Goal: Task Accomplishment & Management: Use online tool/utility

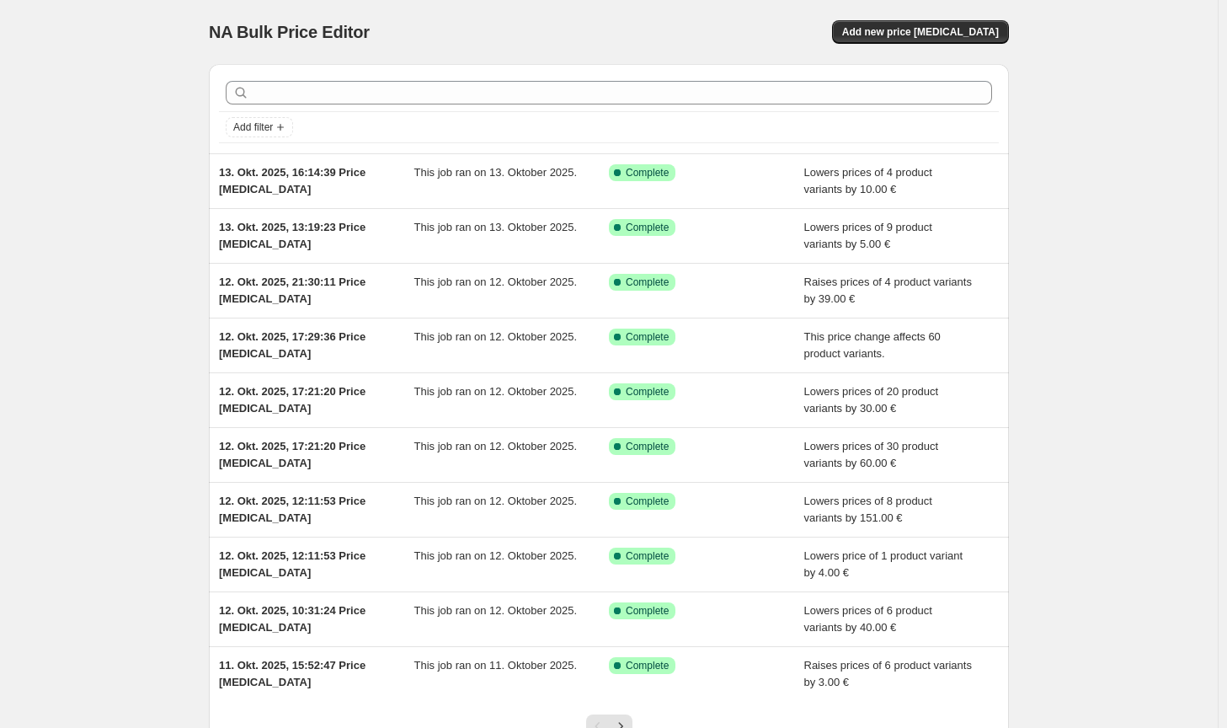
click at [1019, 25] on div "NA Bulk Price Editor. This page is ready NA Bulk Price Editor Add new price [ME…" at bounding box center [609, 434] width 841 height 868
click at [1009, 29] on button "Add new price [MEDICAL_DATA]" at bounding box center [920, 32] width 177 height 24
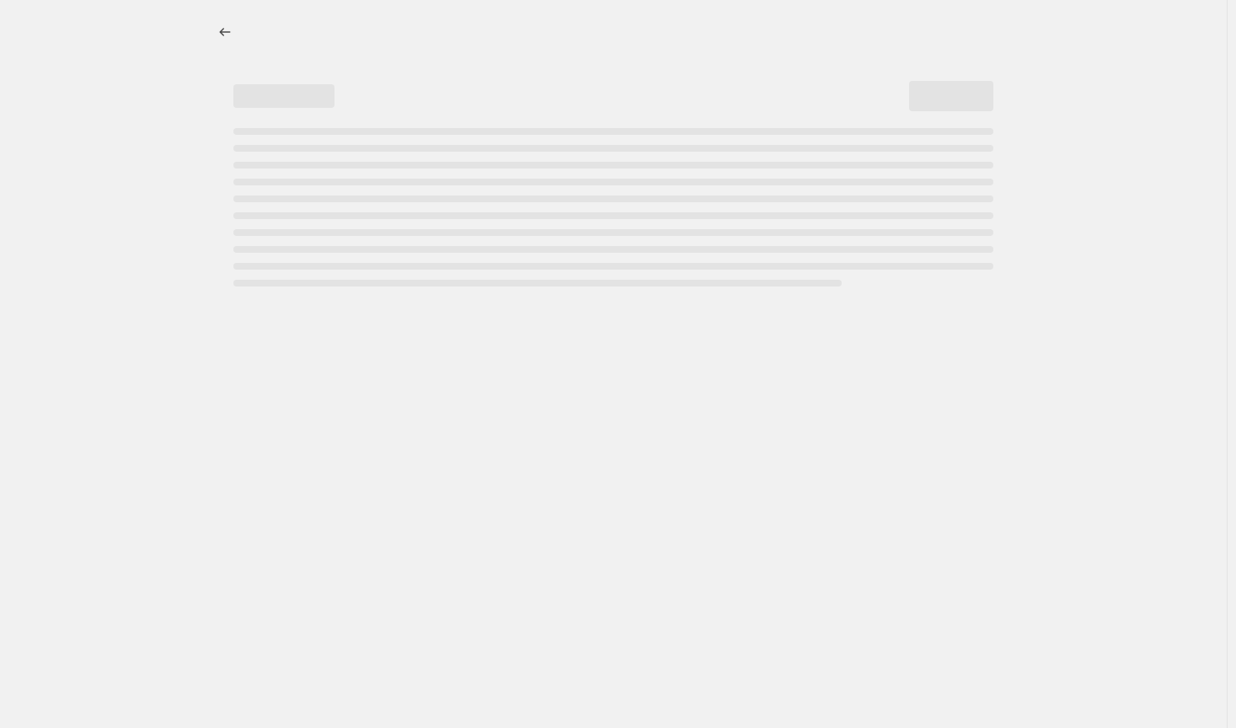
select select "percentage"
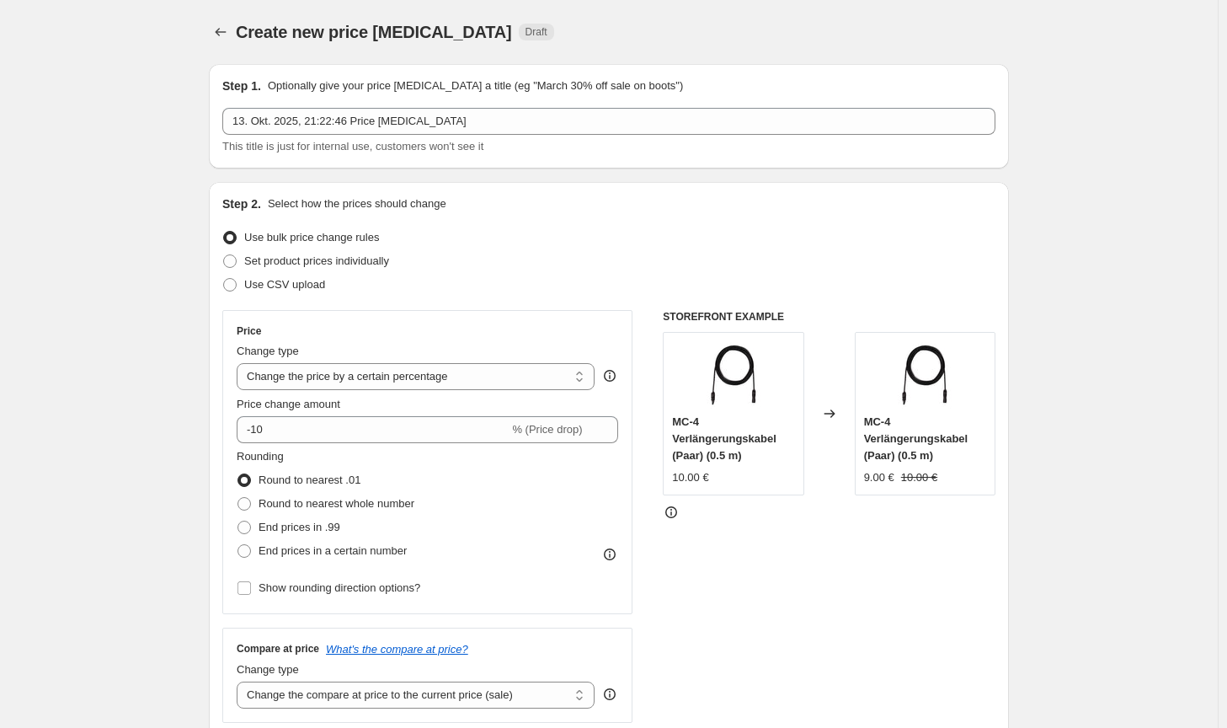
click at [328, 491] on label "Round to nearest .01" at bounding box center [299, 480] width 124 height 24
click at [238, 474] on input "Round to nearest .01" at bounding box center [238, 473] width 1 height 1
click at [328, 500] on span "Round to nearest whole number" at bounding box center [337, 503] width 156 height 13
click at [238, 498] on input "Round to nearest whole number" at bounding box center [238, 497] width 1 height 1
radio input "true"
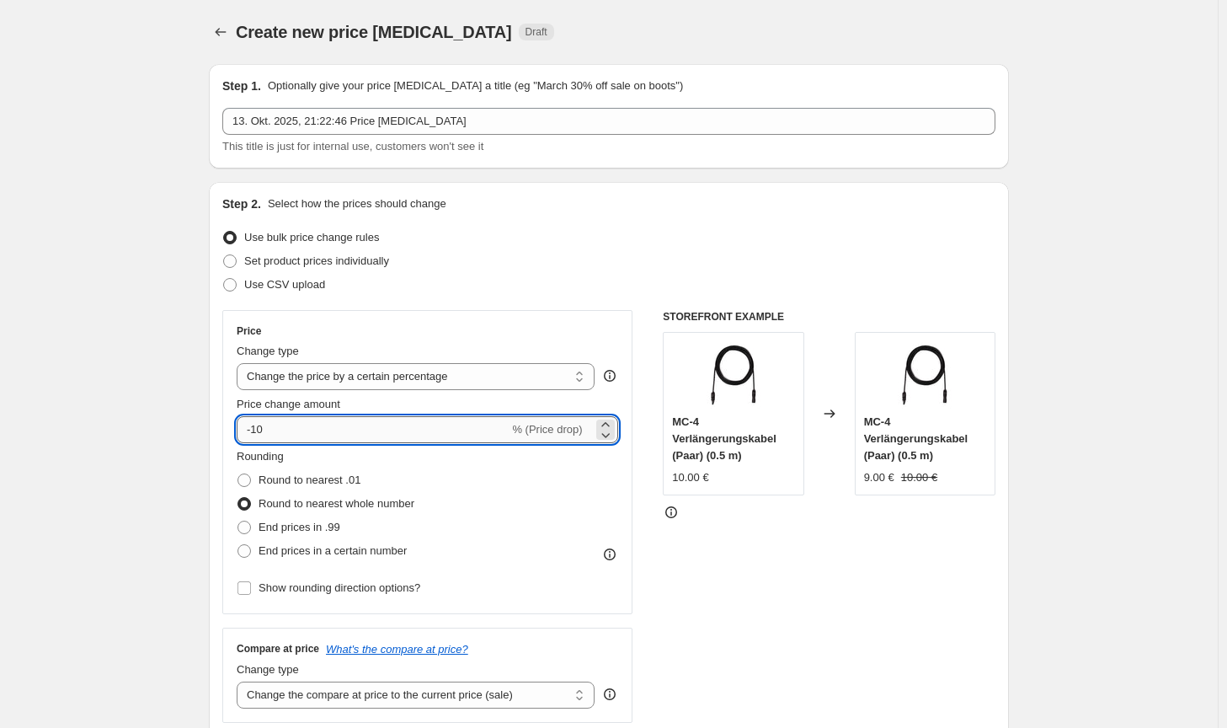
drag, startPoint x: 332, startPoint y: 434, endPoint x: 253, endPoint y: 434, distance: 79.2
click at [253, 434] on input "-10" at bounding box center [373, 429] width 272 height 27
type input "2"
click at [374, 366] on select "Change the price to a certain amount Change the price by a certain amount Chang…" at bounding box center [416, 376] width 358 height 27
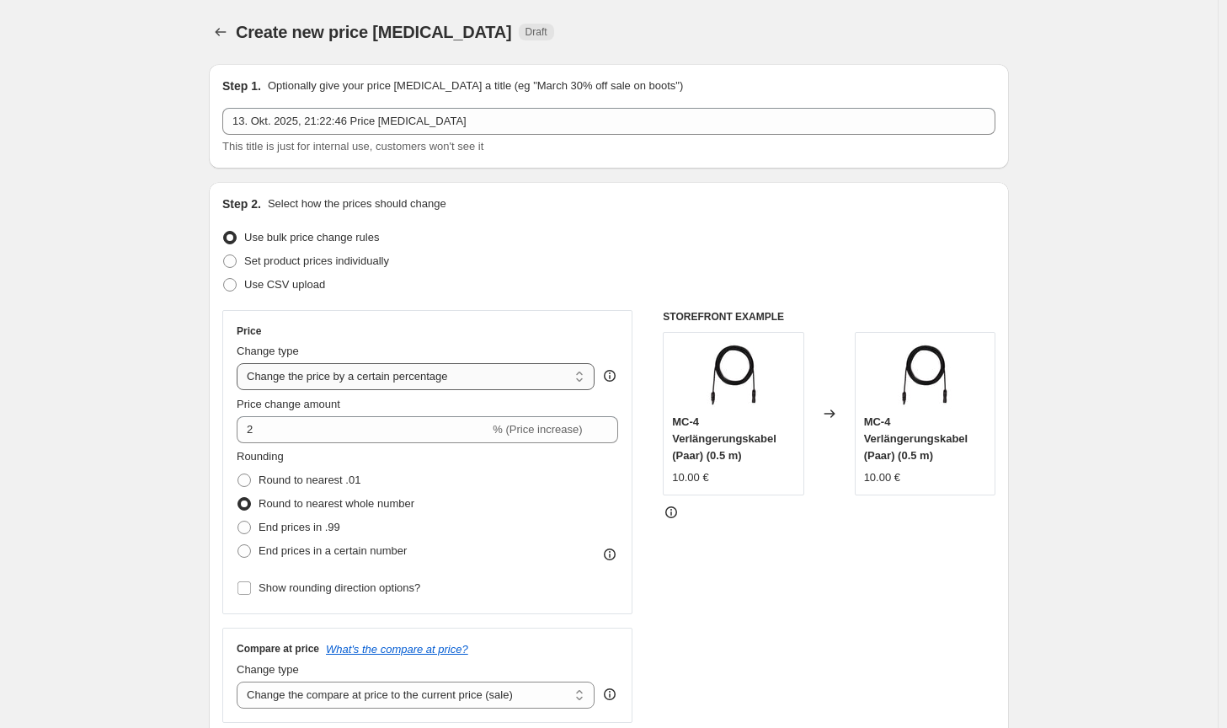
select select "by"
click at [240, 363] on select "Change the price to a certain amount Change the price by a certain amount Chang…" at bounding box center [416, 376] width 358 height 27
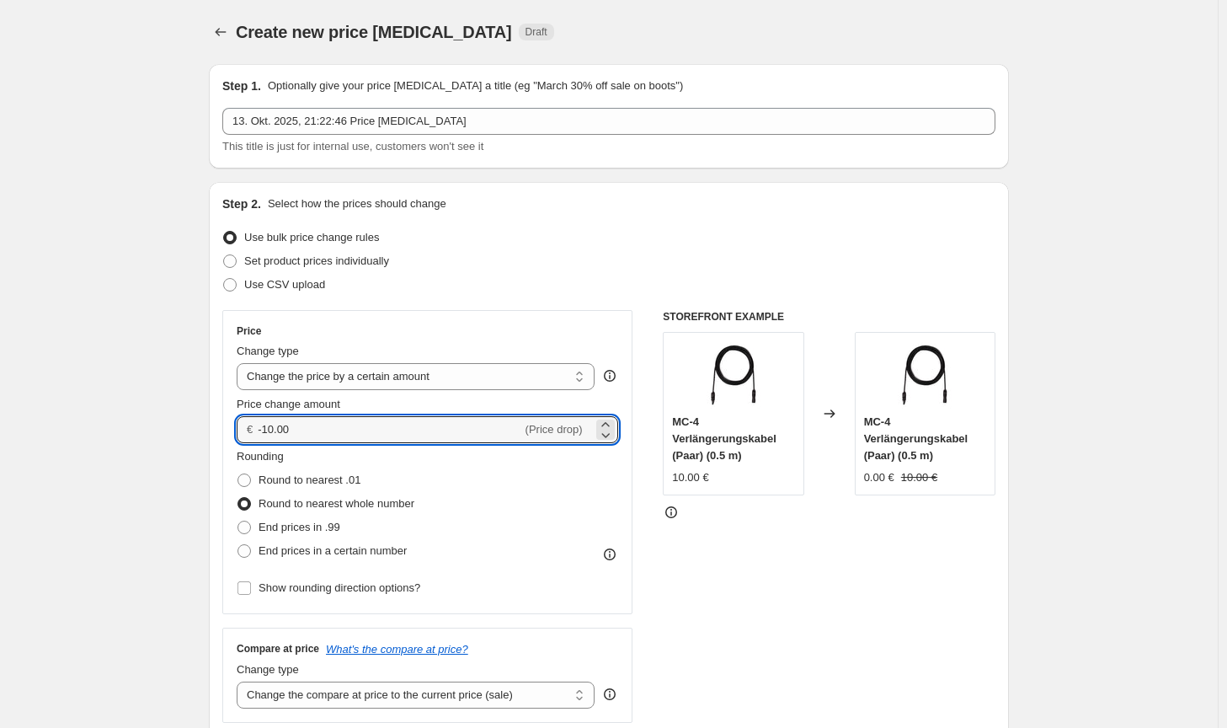
drag, startPoint x: 338, startPoint y: 432, endPoint x: 246, endPoint y: 430, distance: 91.8
click at [246, 430] on div "€ -10.00 (Price drop)" at bounding box center [428, 429] width 382 height 27
type input "2.00"
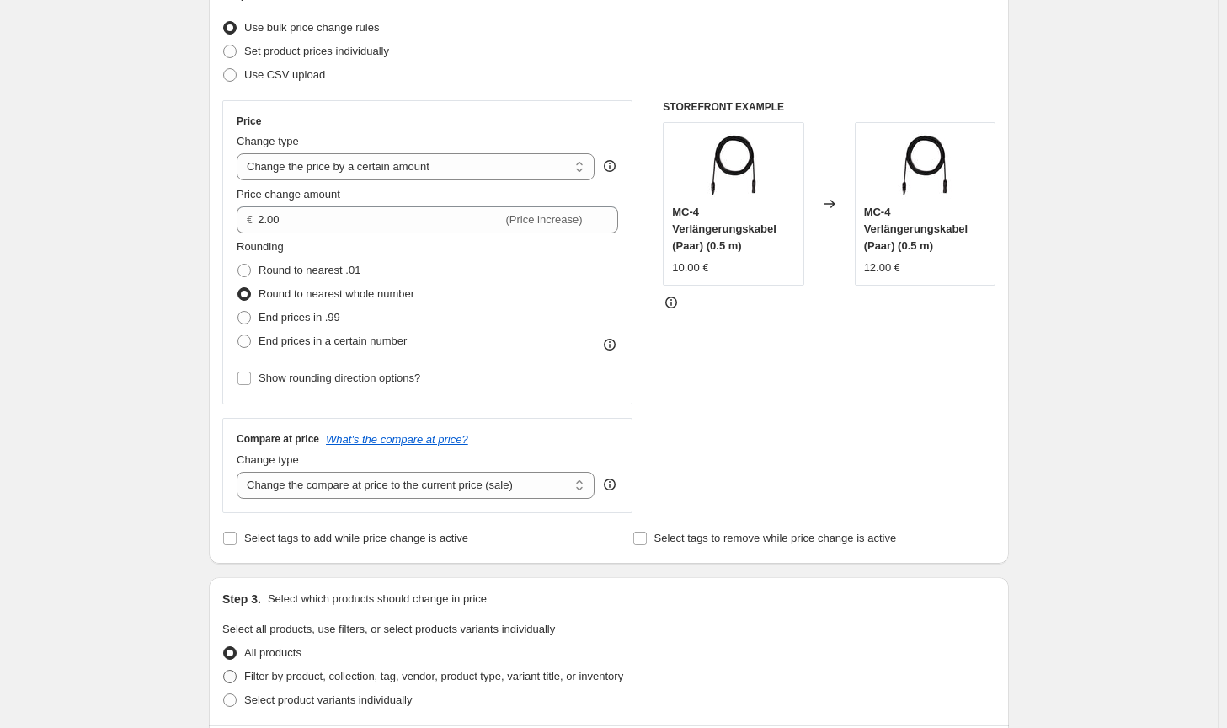
scroll to position [421, 0]
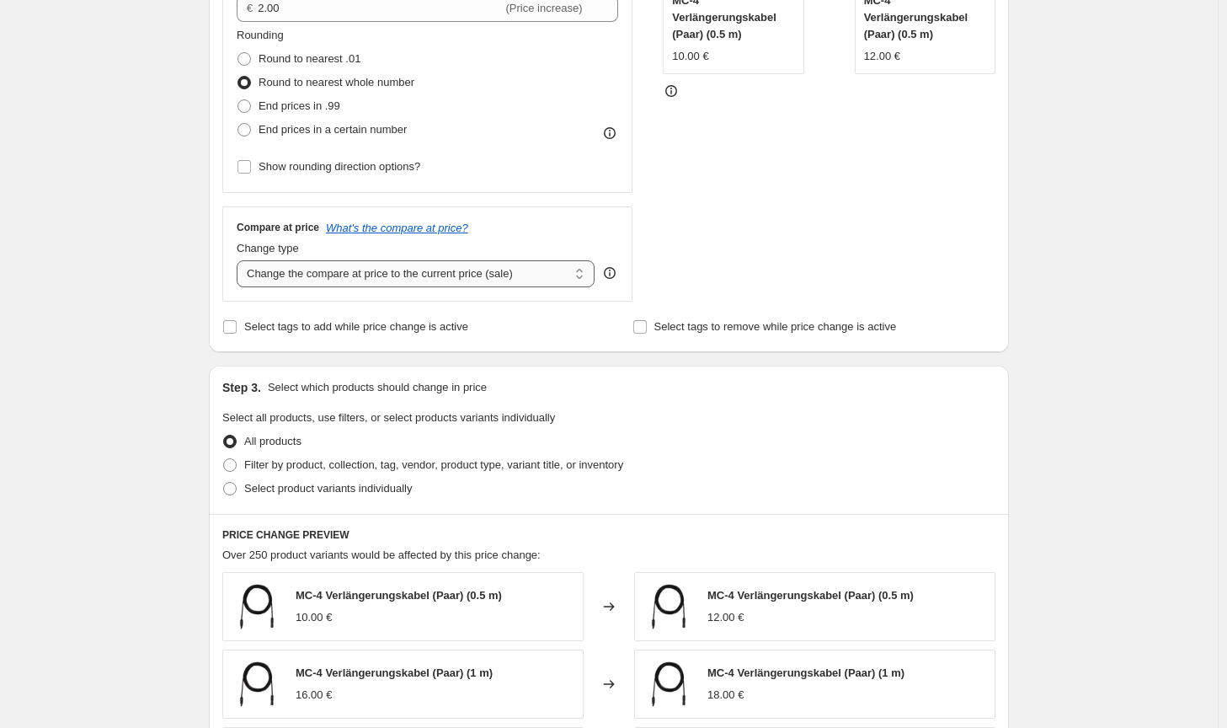
click at [497, 282] on select "Change the compare at price to the current price (sale) Change the compare at p…" at bounding box center [416, 273] width 358 height 27
select select "no_change"
click at [240, 260] on select "Change the compare at price to the current price (sale) Change the compare at p…" at bounding box center [416, 273] width 358 height 27
click at [487, 471] on span "Filter by product, collection, tag, vendor, product type, variant title, or inv…" at bounding box center [433, 464] width 379 height 13
click at [224, 459] on input "Filter by product, collection, tag, vendor, product type, variant title, or inv…" at bounding box center [223, 458] width 1 height 1
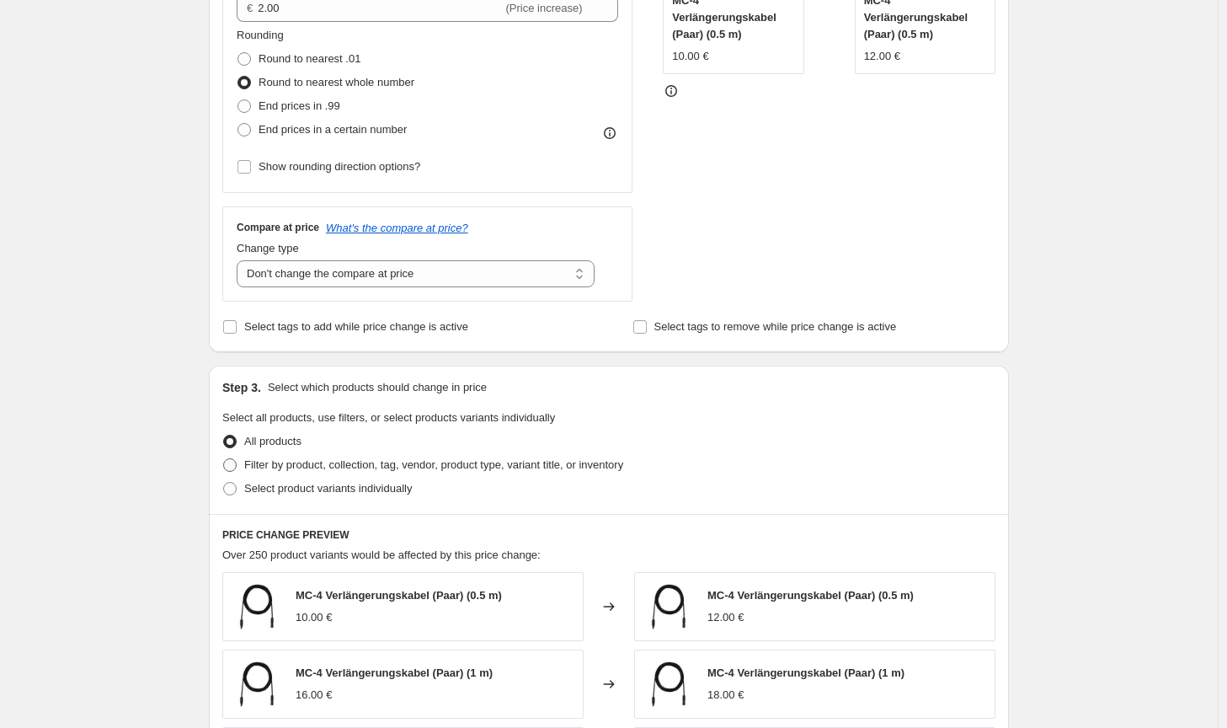
radio input "true"
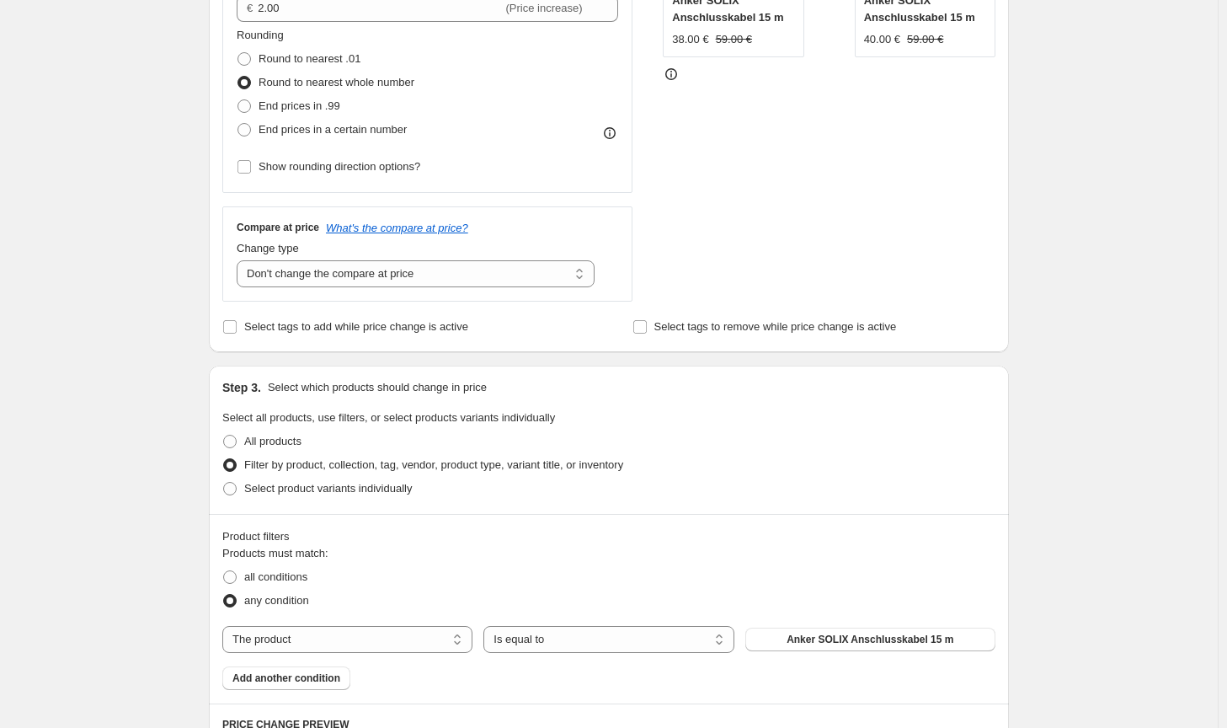
click at [803, 639] on span "Anker SOLIX Anschlusskabel 15 m" at bounding box center [870, 639] width 167 height 13
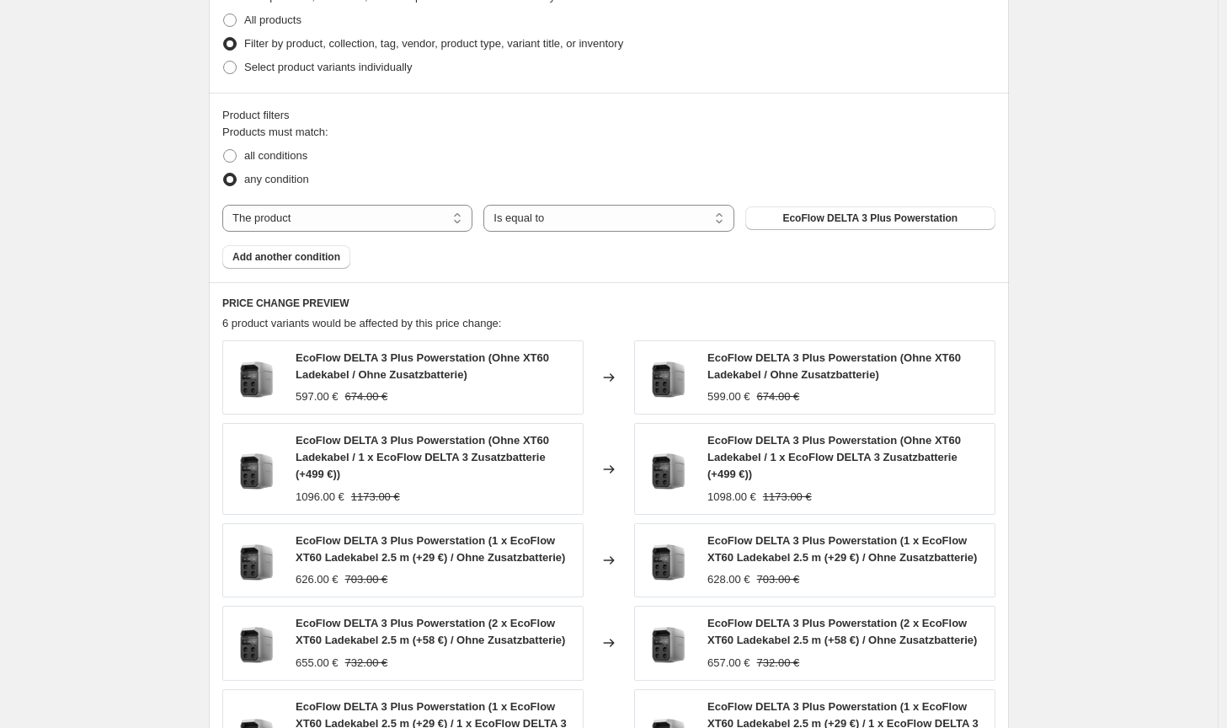
scroll to position [1205, 0]
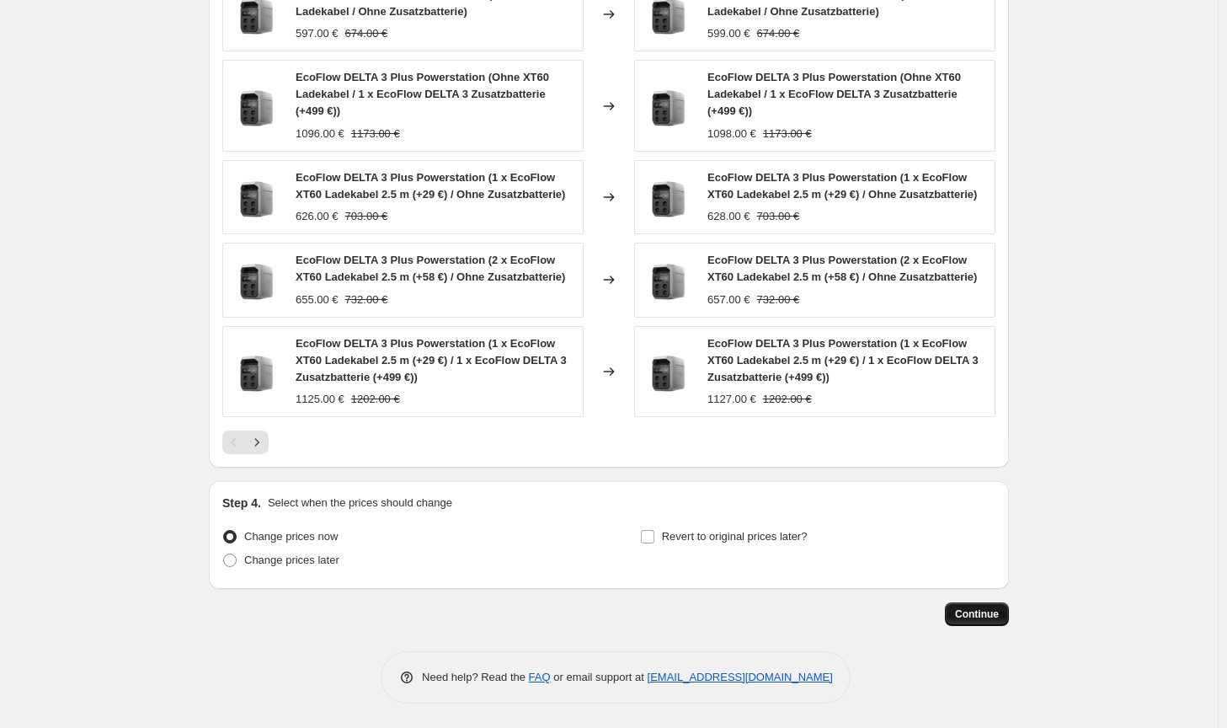
click at [985, 611] on span "Continue" at bounding box center [977, 613] width 44 height 13
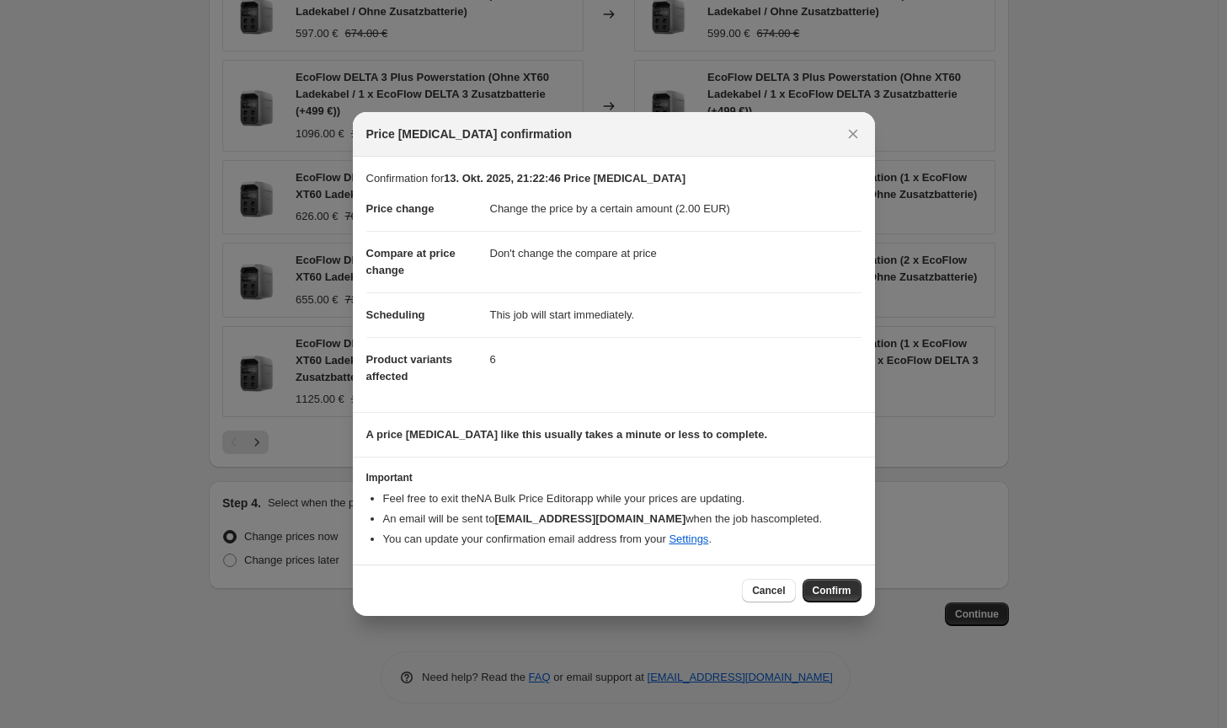
click at [853, 585] on button "Confirm" at bounding box center [832, 591] width 59 height 24
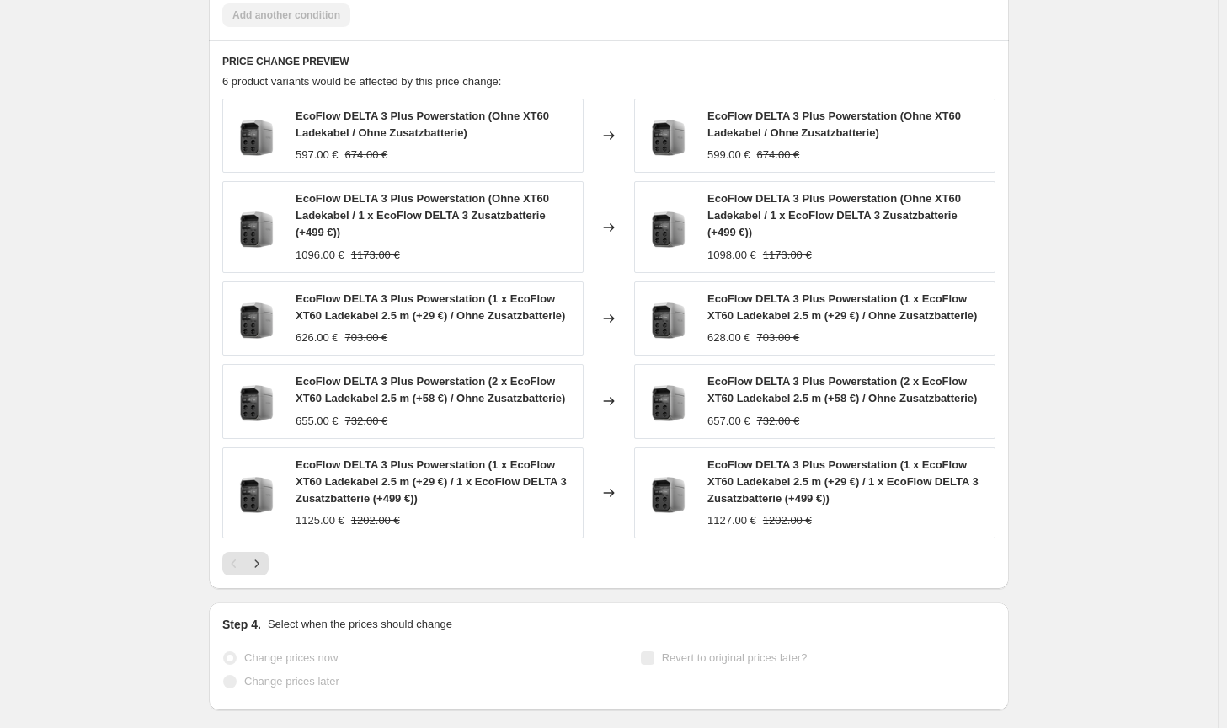
scroll to position [1249, 0]
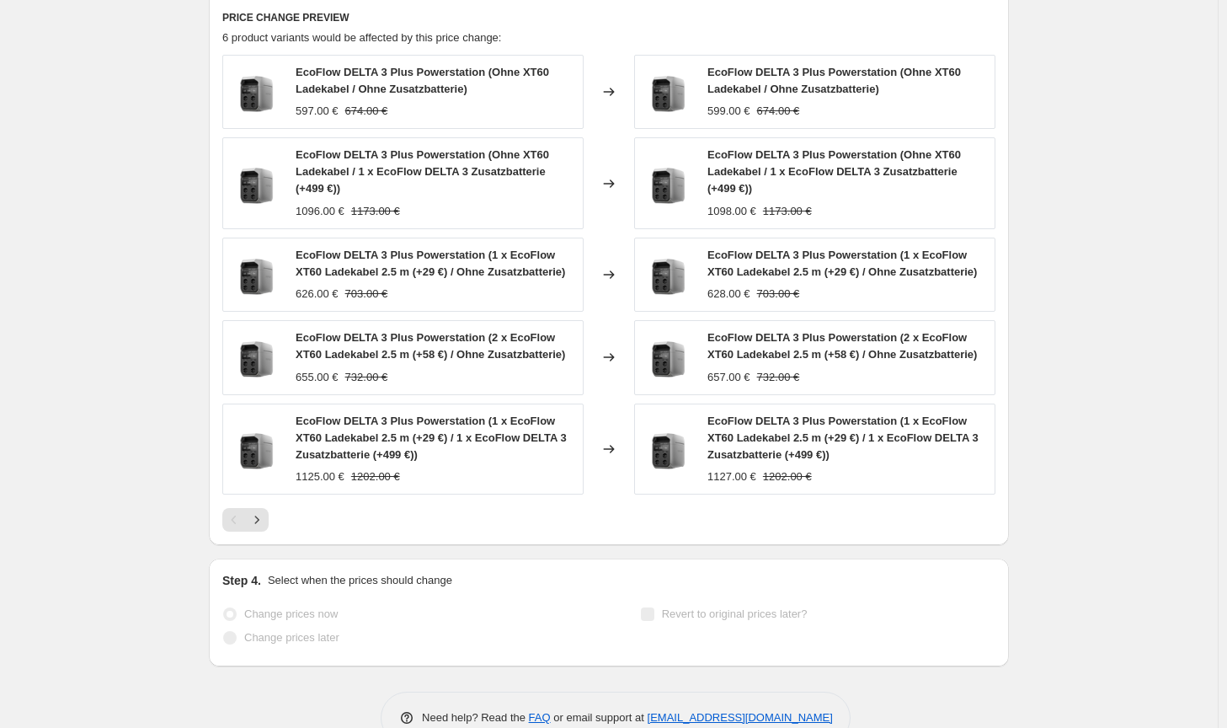
select select "by"
select select "no_change"
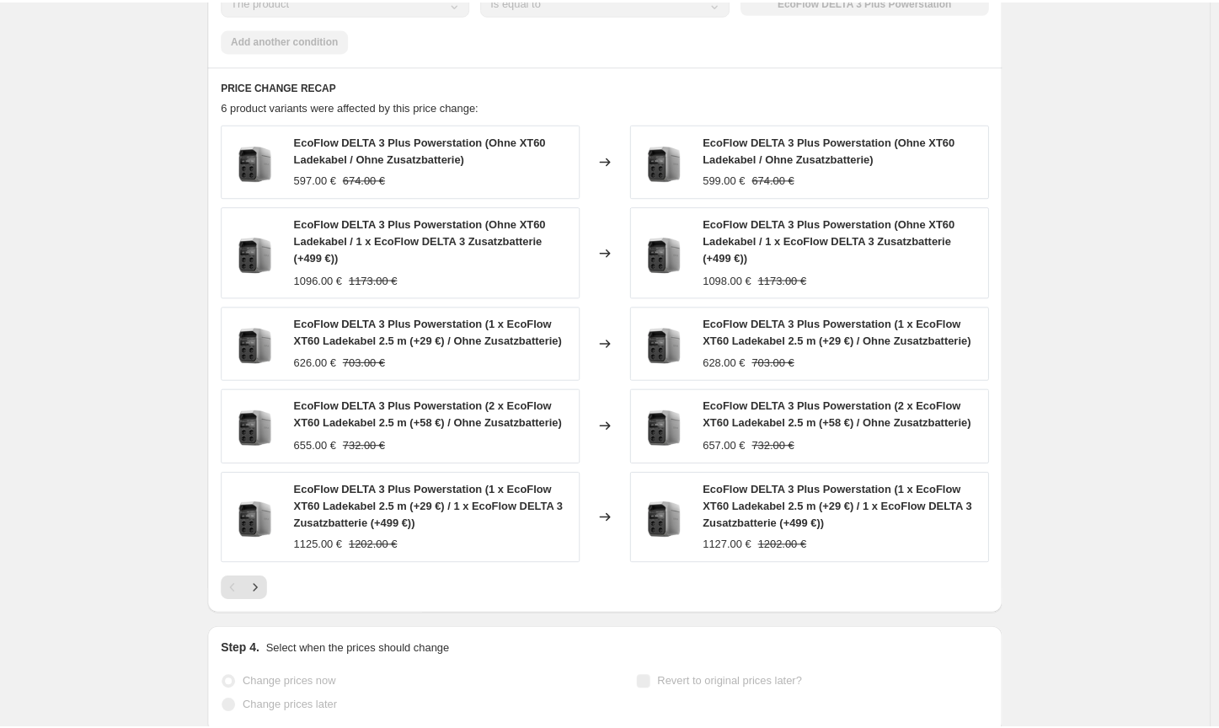
scroll to position [0, 0]
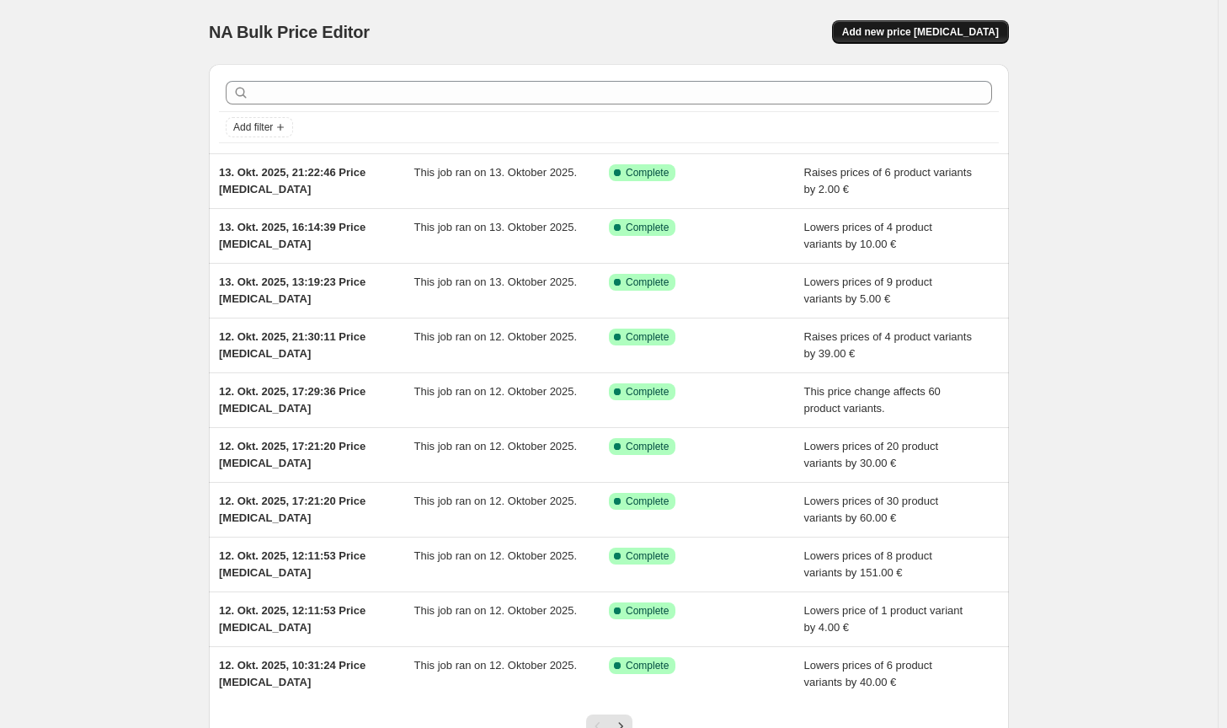
click at [920, 21] on button "Add new price [MEDICAL_DATA]" at bounding box center [920, 32] width 177 height 24
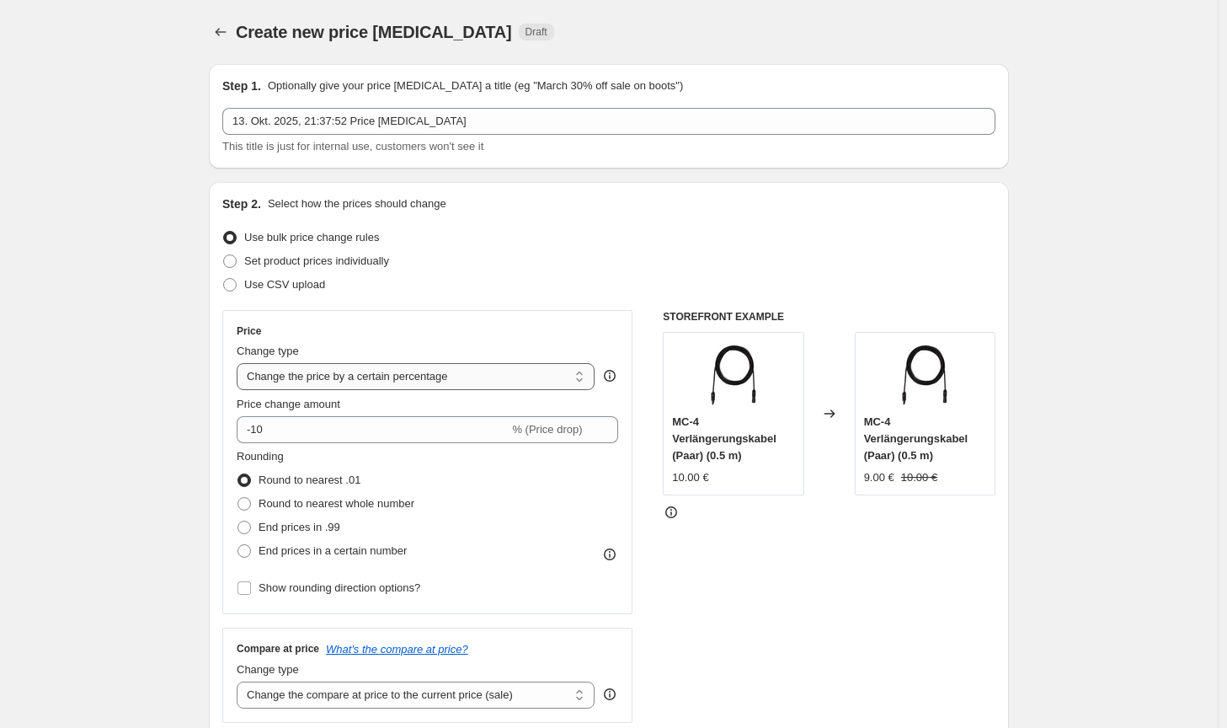
click at [414, 372] on select "Change the price to a certain amount Change the price by a certain amount Chang…" at bounding box center [416, 376] width 358 height 27
select select "by"
click at [240, 363] on select "Change the price to a certain amount Change the price by a certain amount Chang…" at bounding box center [416, 376] width 358 height 27
type input "-10.00"
click at [286, 508] on span "Round to nearest whole number" at bounding box center [337, 503] width 156 height 13
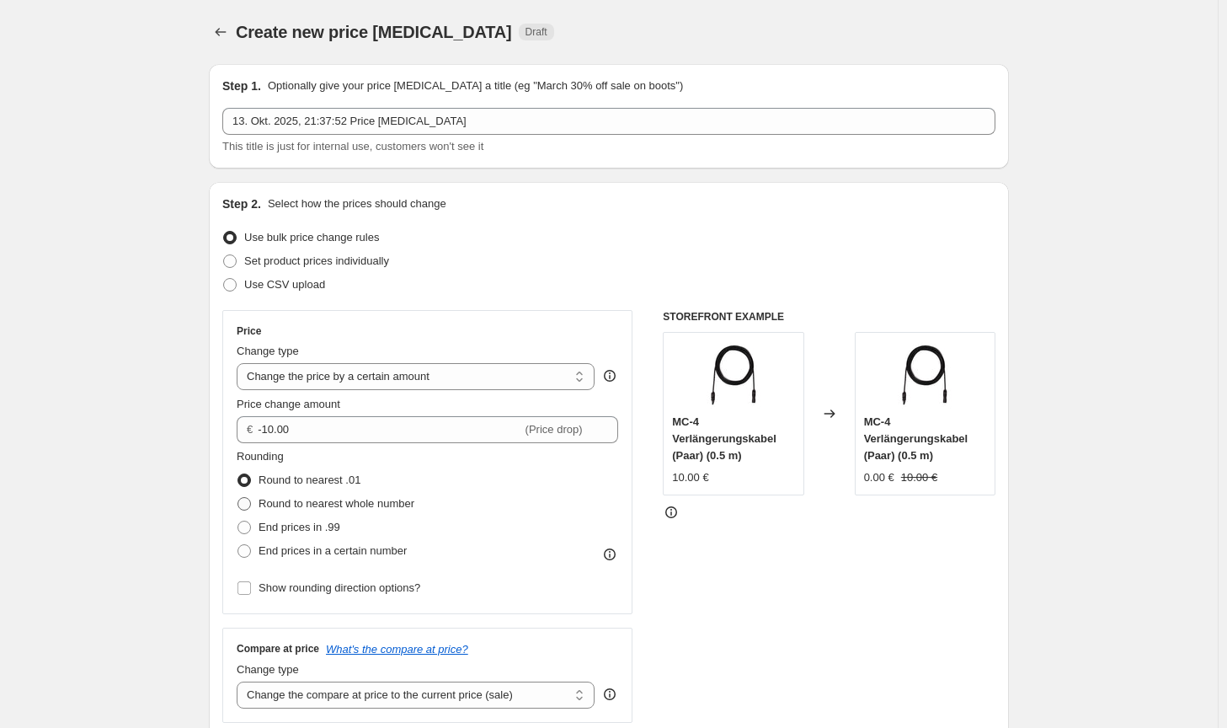
click at [238, 498] on input "Round to nearest whole number" at bounding box center [238, 497] width 1 height 1
radio input "true"
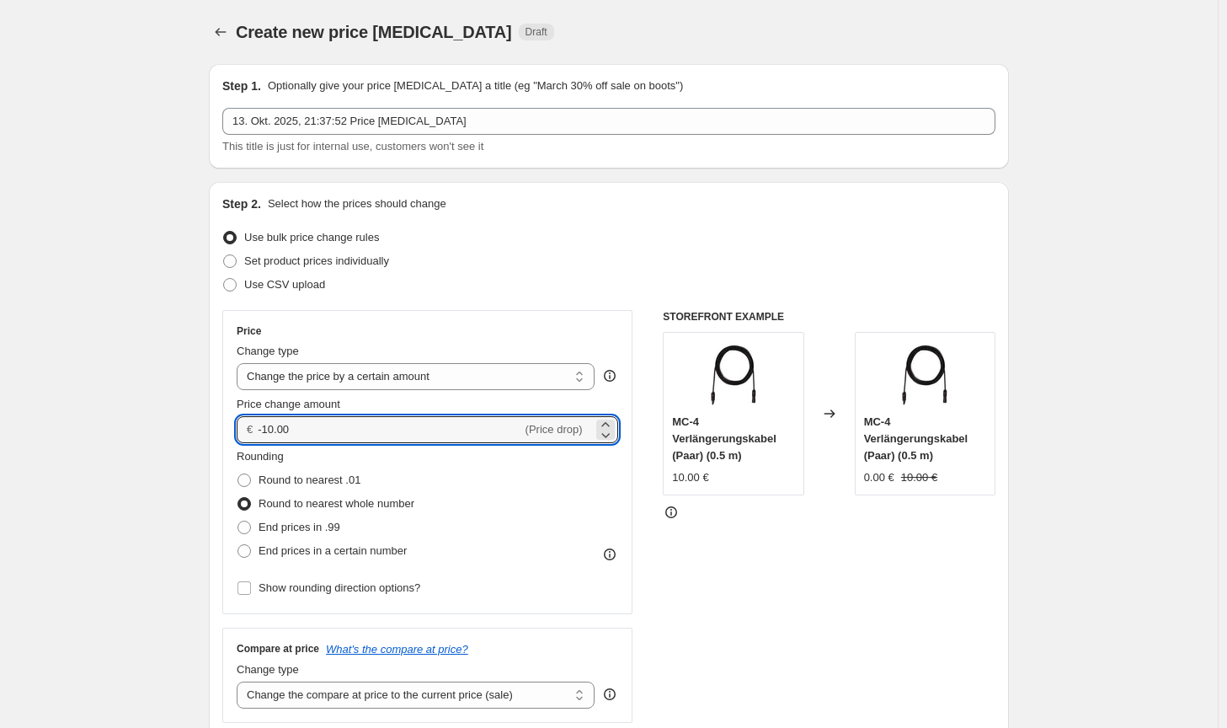
drag, startPoint x: 320, startPoint y: 430, endPoint x: 256, endPoint y: 425, distance: 64.2
click at [256, 425] on div "€ -10.00 (Price drop)" at bounding box center [428, 429] width 382 height 27
type input "60.00"
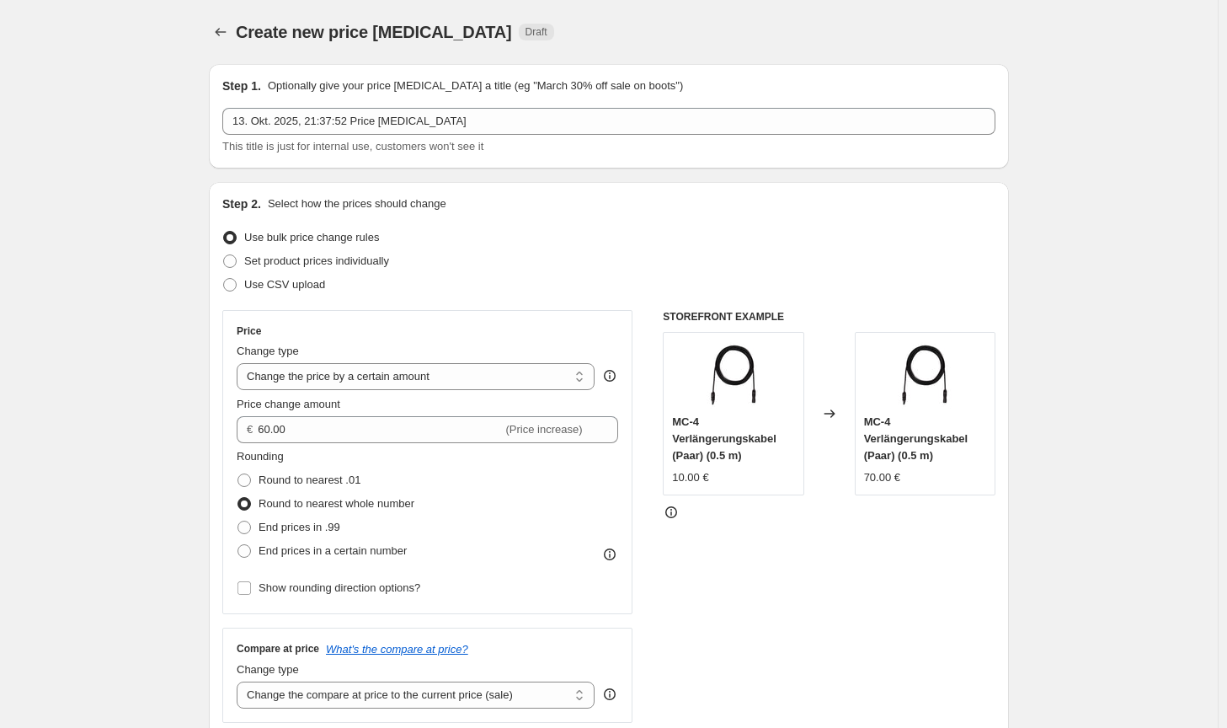
click at [765, 619] on div "STOREFRONT EXAMPLE MC-4 Verlängerungskabel (Paar) (0.5 m) 10.00 € Changed to MC…" at bounding box center [829, 516] width 333 height 413
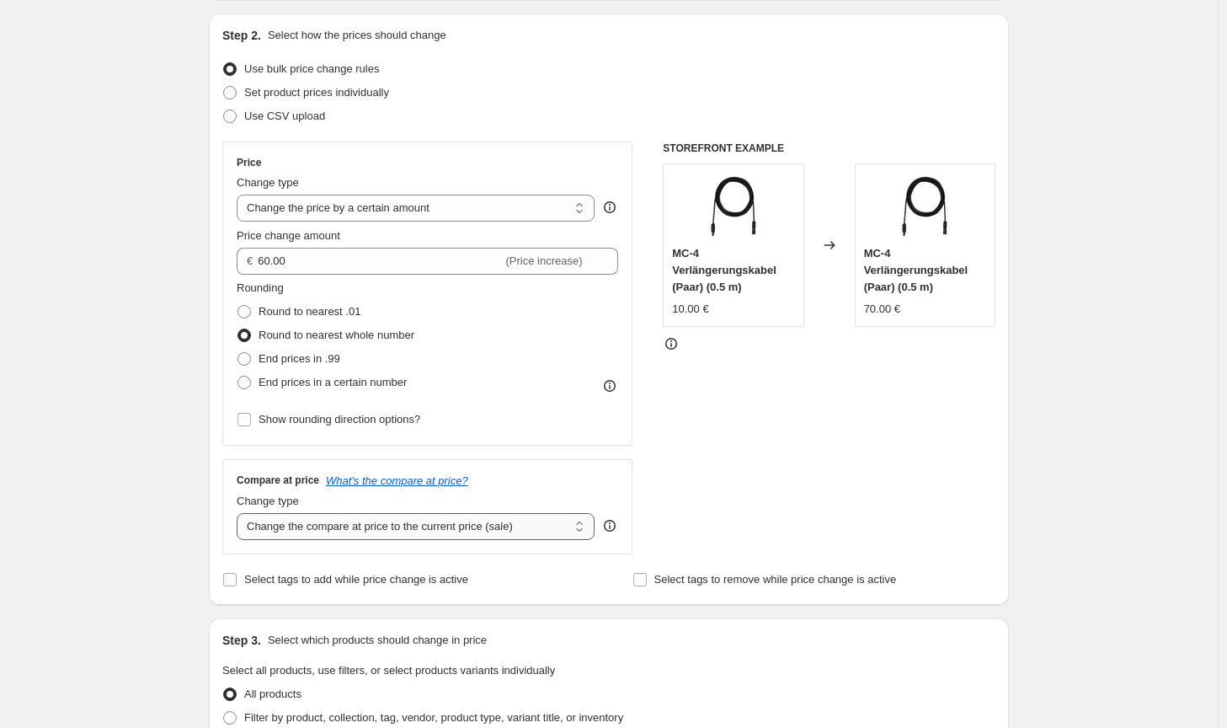
click at [542, 539] on select "Change the compare at price to the current price (sale) Change the compare at p…" at bounding box center [416, 526] width 358 height 27
select select "no_change"
click at [240, 513] on select "Change the compare at price to the current price (sale) Change the compare at p…" at bounding box center [416, 526] width 358 height 27
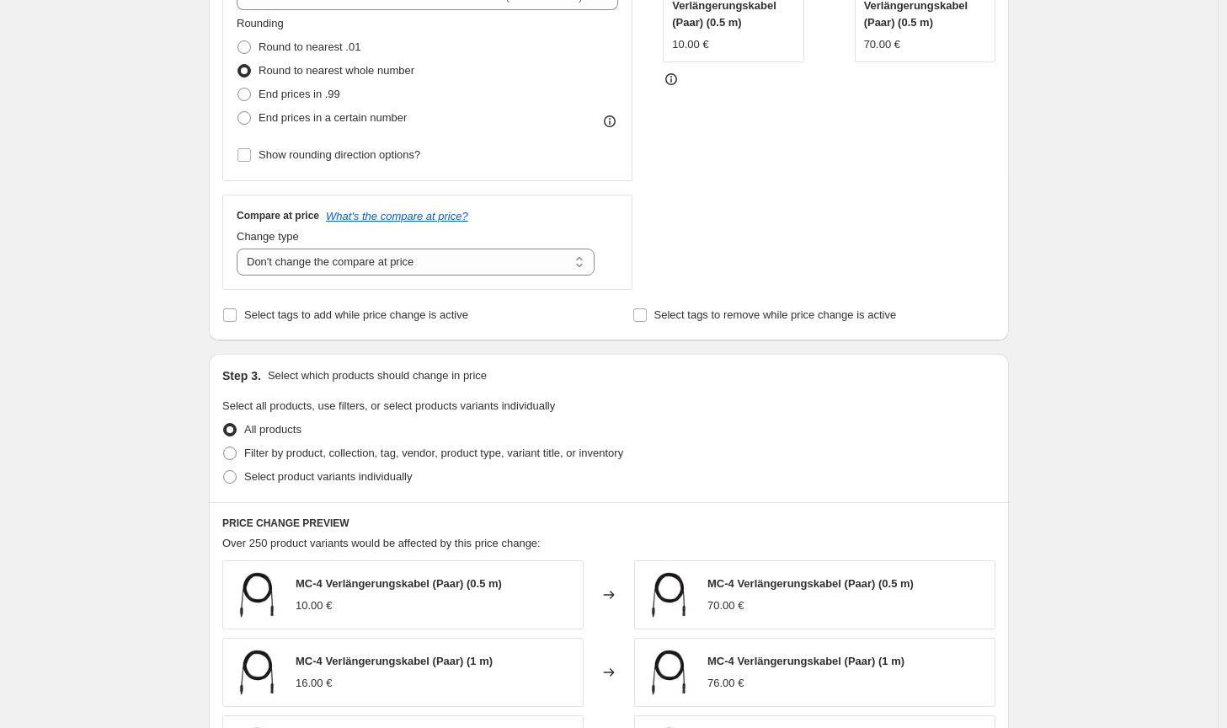
scroll to position [505, 0]
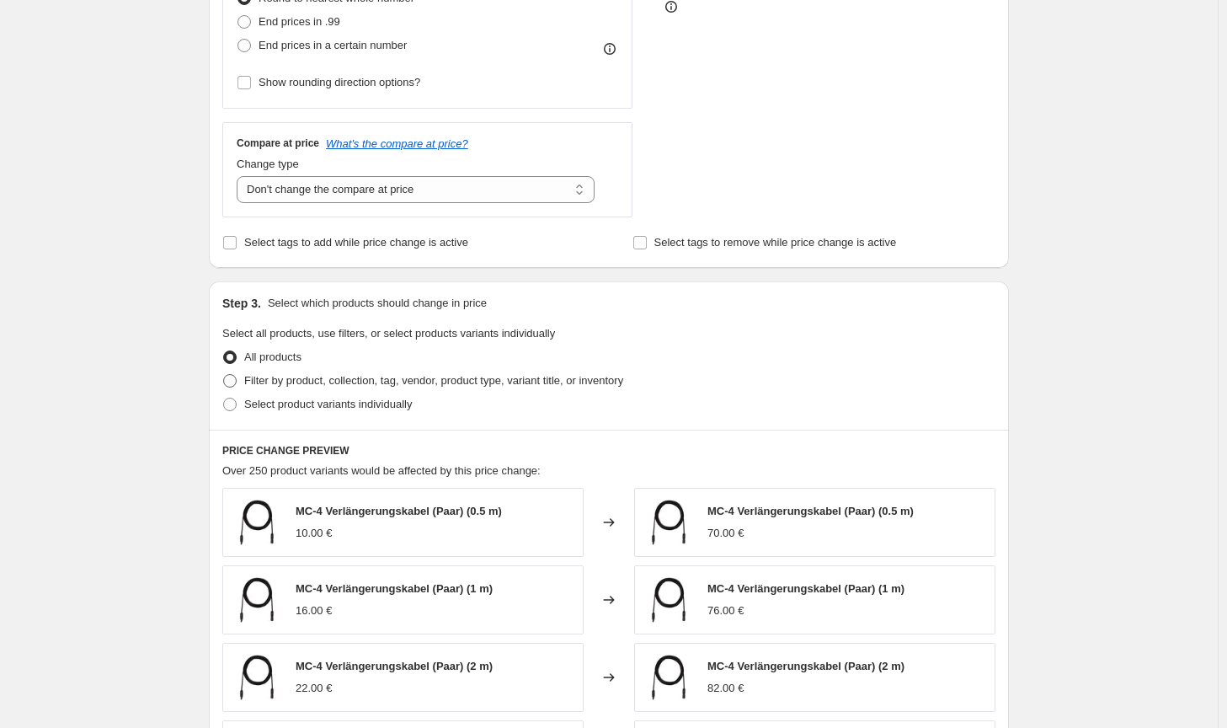
click at [440, 387] on span "Filter by product, collection, tag, vendor, product type, variant title, or inv…" at bounding box center [433, 380] width 379 height 13
click at [224, 375] on input "Filter by product, collection, tag, vendor, product type, variant title, or inv…" at bounding box center [223, 374] width 1 height 1
radio input "true"
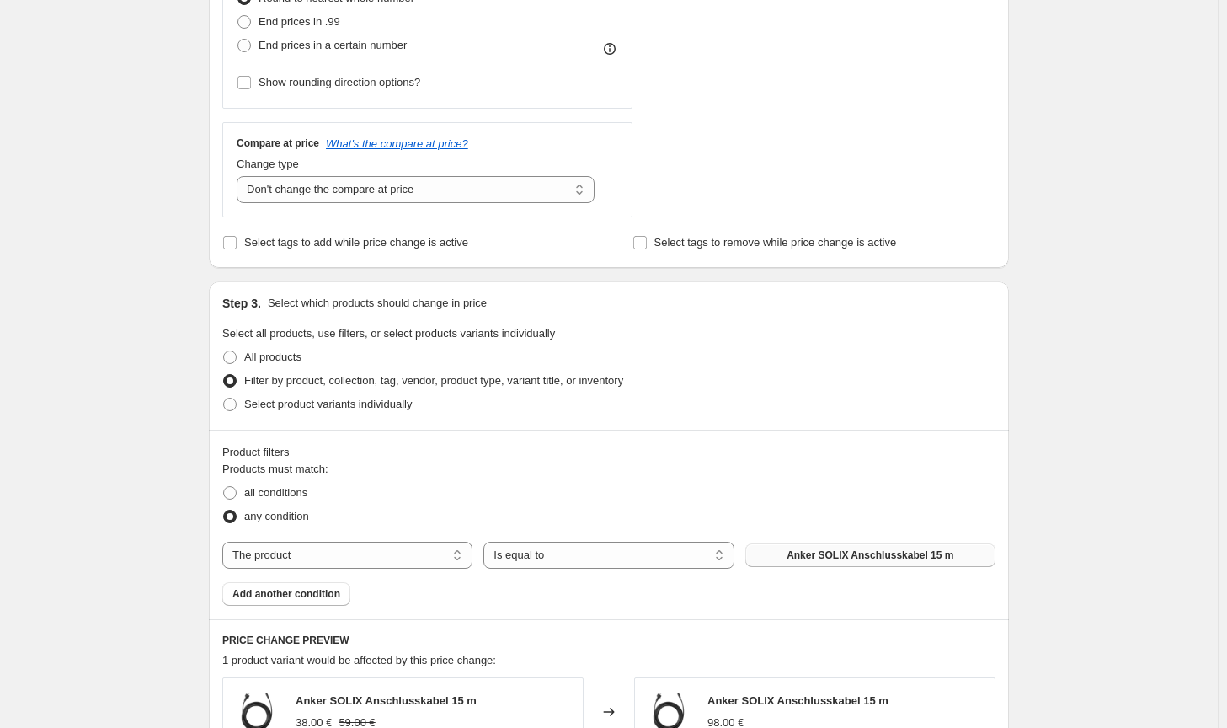
click at [766, 545] on button "Anker SOLIX Anschlusskabel 15 m" at bounding box center [871, 555] width 250 height 24
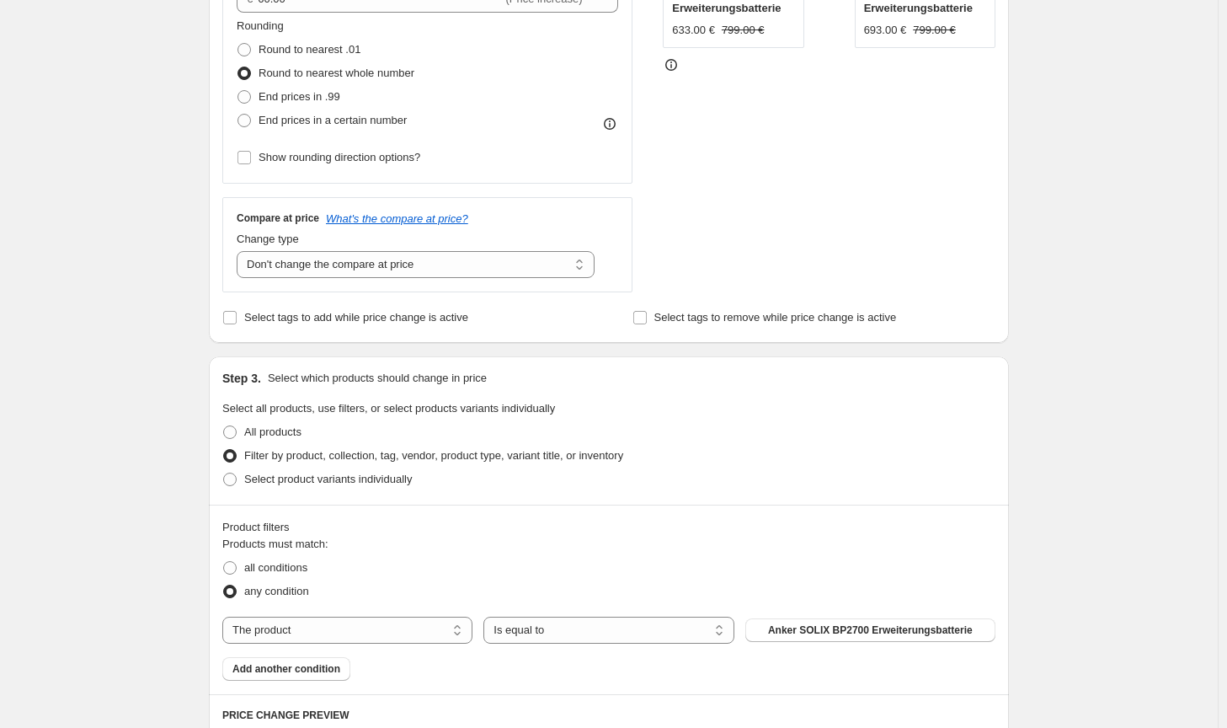
scroll to position [162, 0]
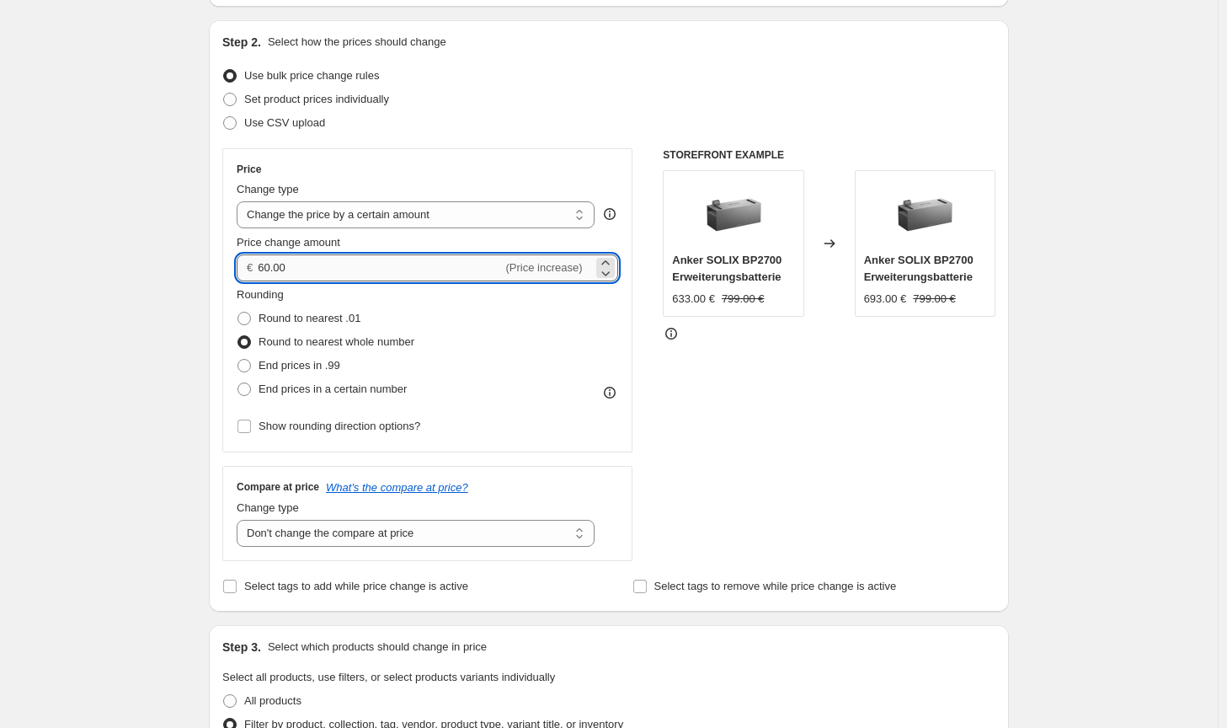
click at [269, 265] on input "60.00" at bounding box center [380, 267] width 244 height 27
type input "66.00"
click at [775, 472] on div "STOREFRONT EXAMPLE Anker SOLIX BP2700 Erweiterungsbatterie 633.00 € 799.00 € Ch…" at bounding box center [829, 354] width 333 height 413
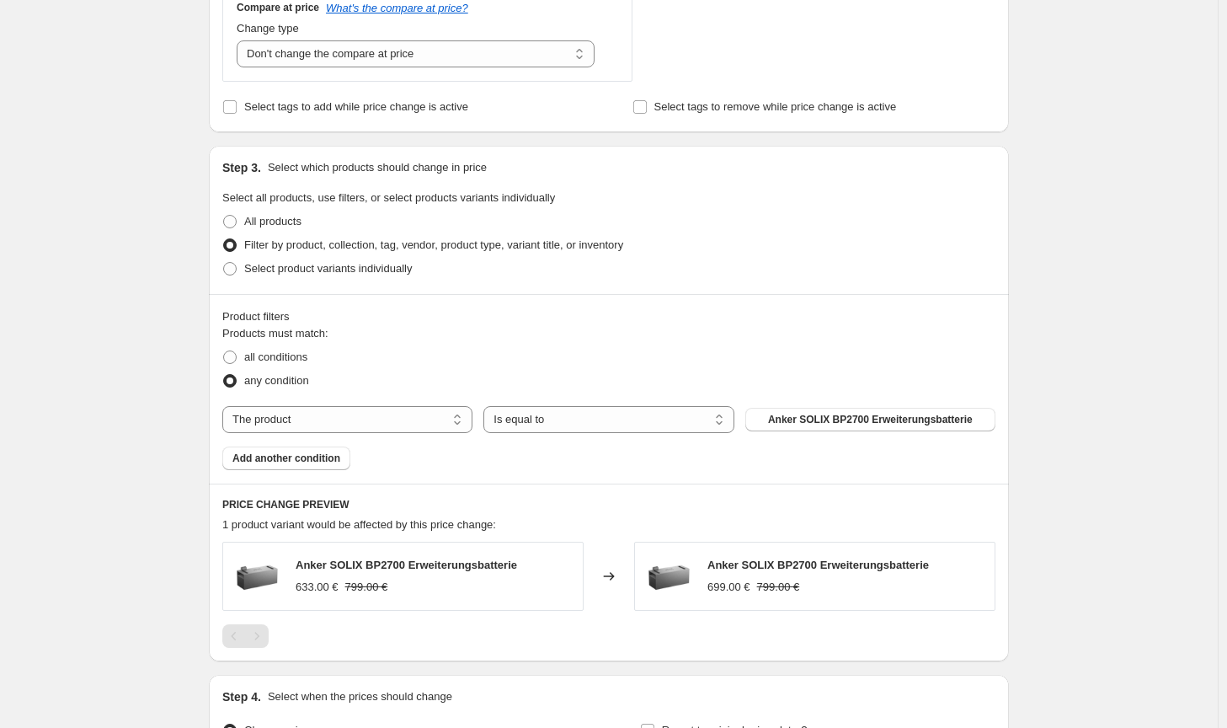
scroll to position [751, 0]
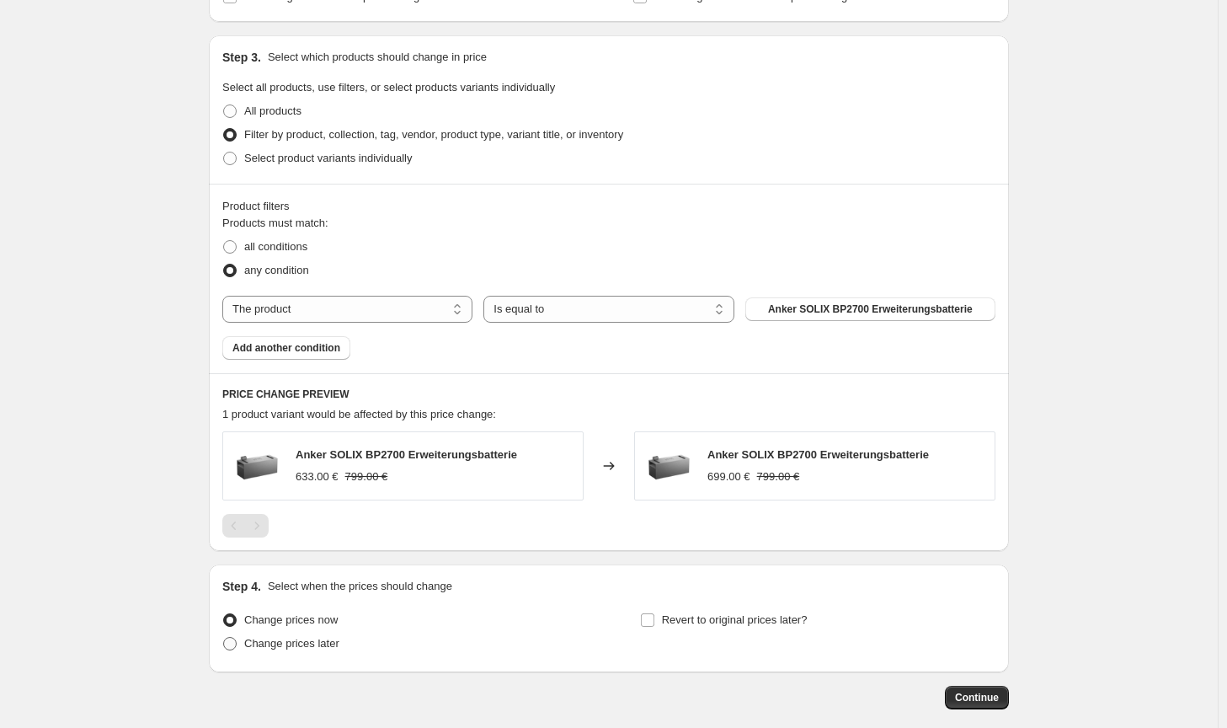
click at [324, 648] on span "Change prices later" at bounding box center [291, 643] width 95 height 13
click at [224, 638] on input "Change prices later" at bounding box center [223, 637] width 1 height 1
radio input "true"
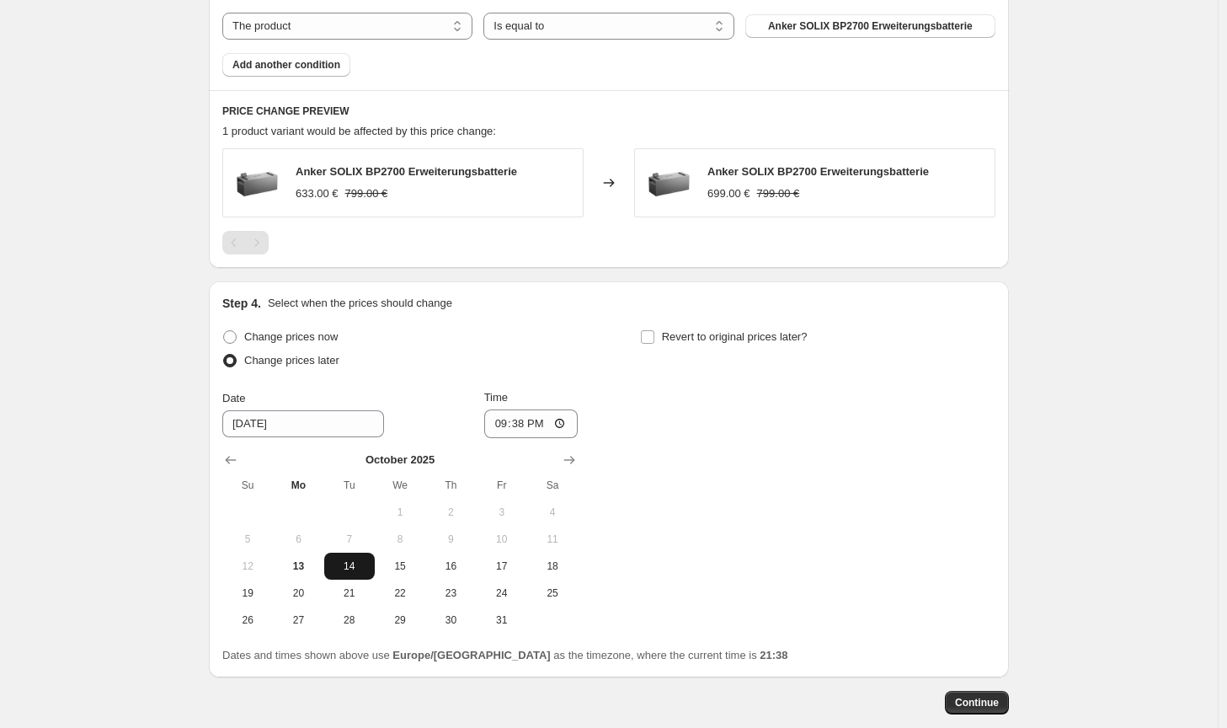
scroll to position [1088, 0]
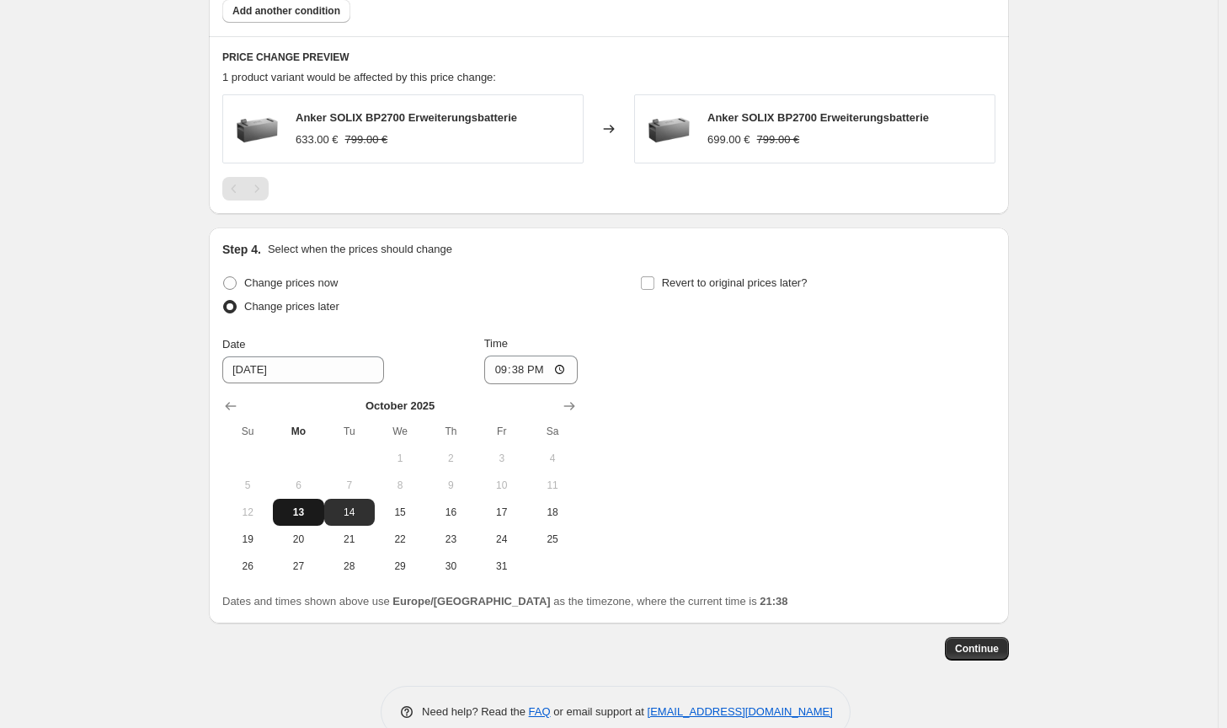
click at [303, 509] on span "13" at bounding box center [298, 511] width 37 height 13
type input "10/13/2025"
click at [536, 372] on input "21:38" at bounding box center [531, 369] width 94 height 29
click at [521, 371] on input "21:38" at bounding box center [531, 369] width 94 height 29
type input "23:45"
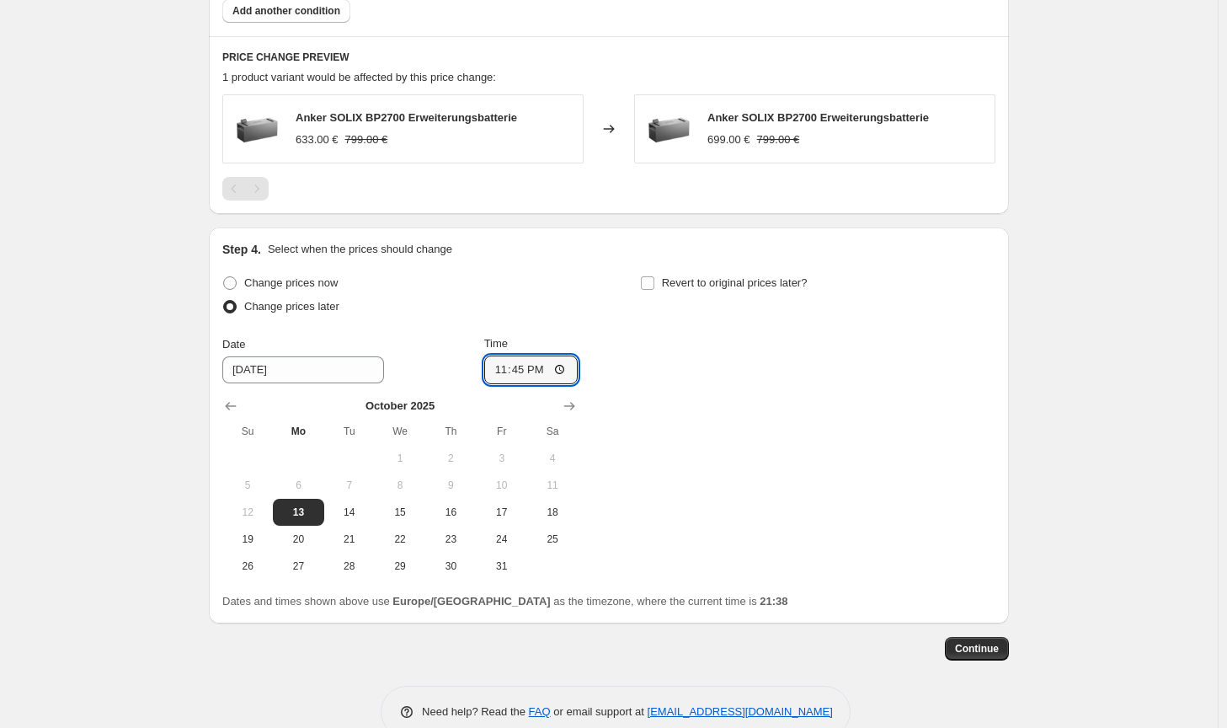
click at [774, 477] on div "Change prices now Change prices later Date 10/13/2025 Time 23:45 October 2025 S…" at bounding box center [608, 425] width 773 height 308
click at [970, 645] on span "Continue" at bounding box center [977, 648] width 44 height 13
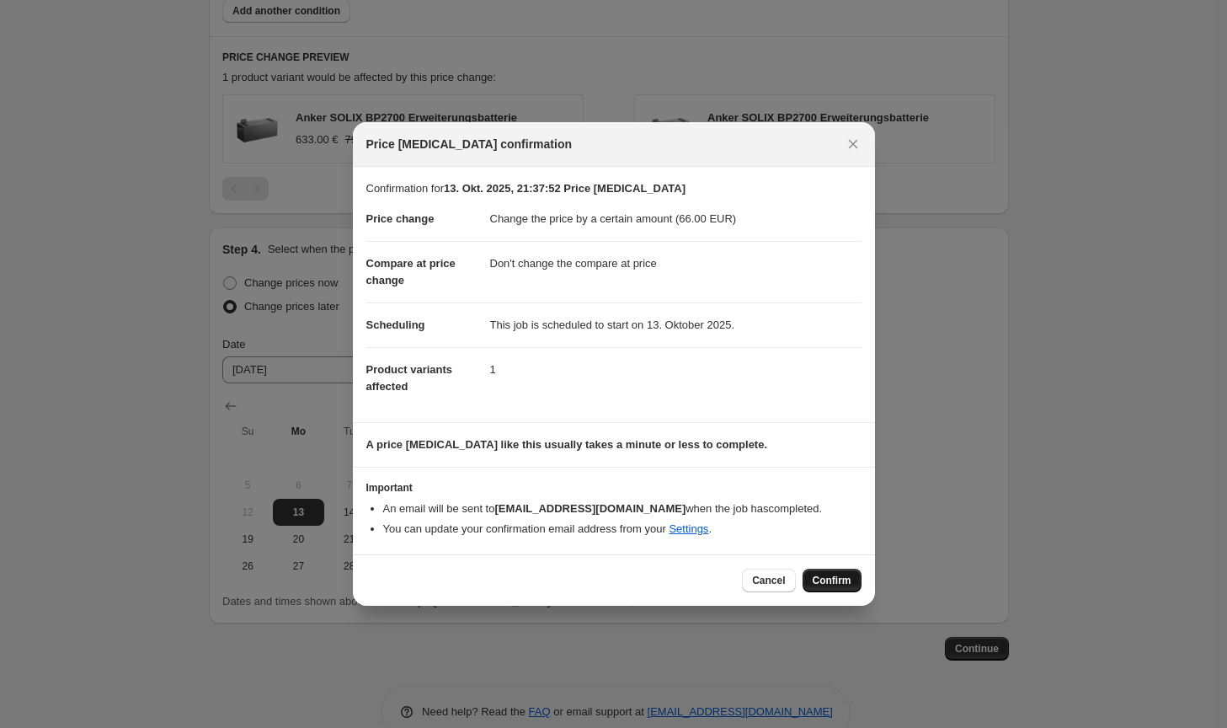
click at [838, 582] on span "Confirm" at bounding box center [832, 580] width 39 height 13
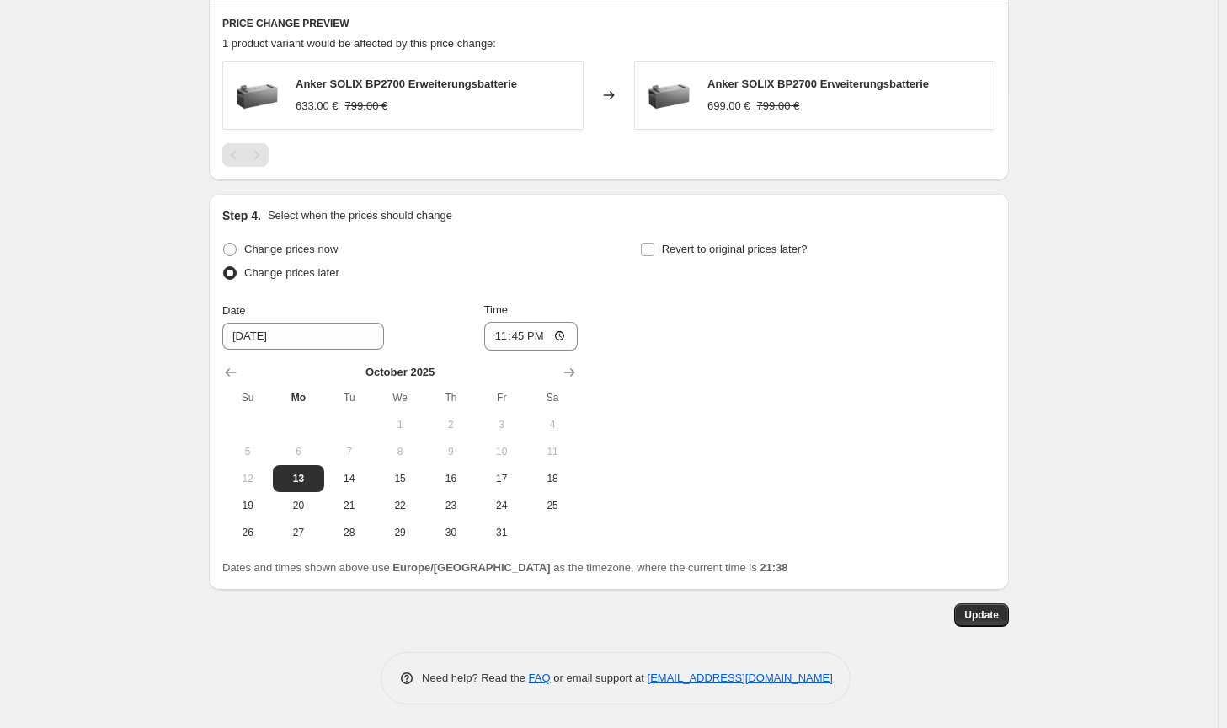
scroll to position [1227, 0]
click at [987, 618] on span "Update" at bounding box center [982, 613] width 35 height 13
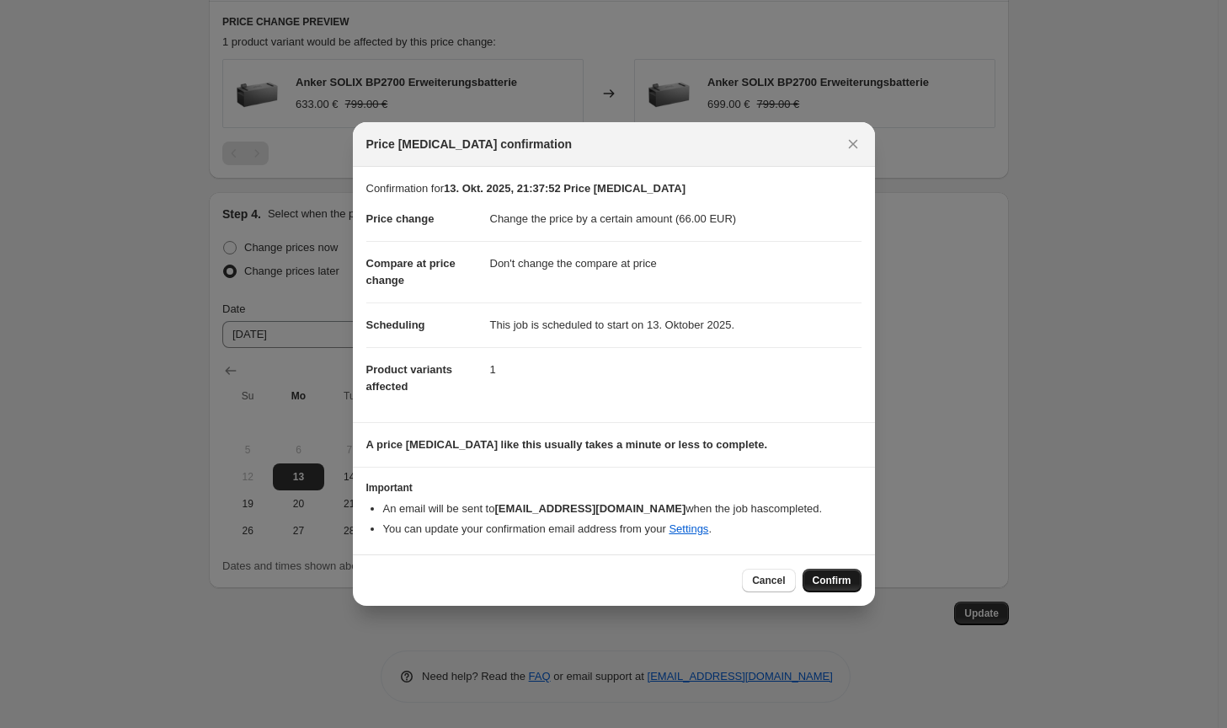
click at [829, 578] on span "Confirm" at bounding box center [832, 580] width 39 height 13
